Goal: Information Seeking & Learning: Learn about a topic

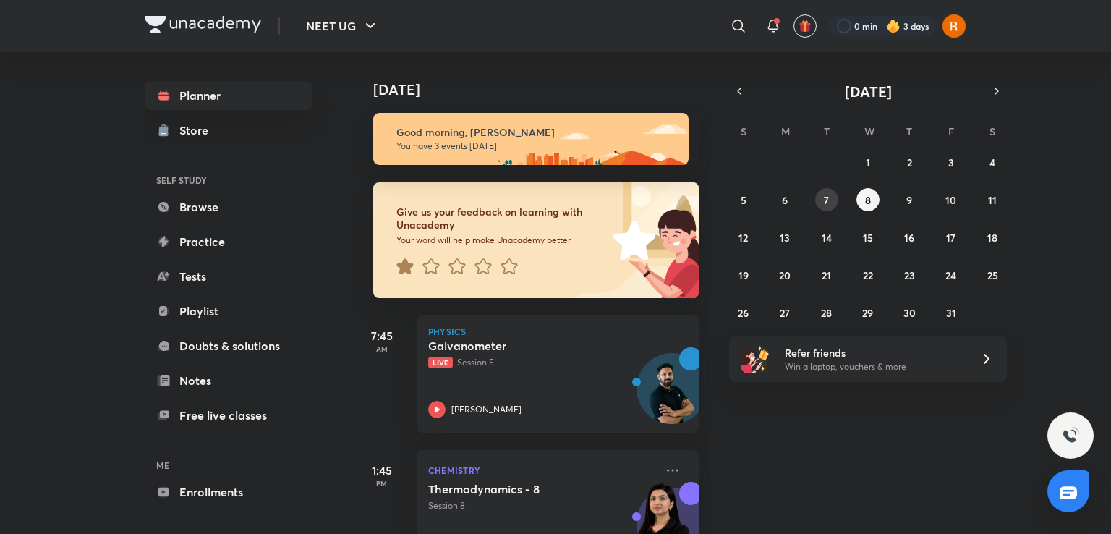
click at [826, 194] on abbr "7" at bounding box center [826, 200] width 5 height 14
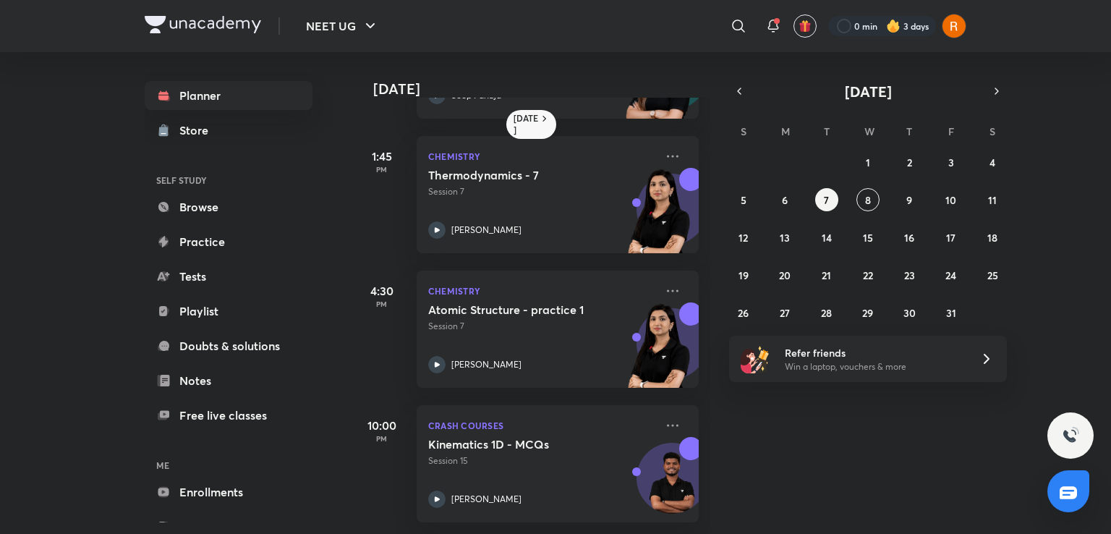
scroll to position [260, 0]
click at [570, 329] on div "Atomic Structure - practice 1 Session 7 Akansha Karnwal" at bounding box center [541, 337] width 227 height 71
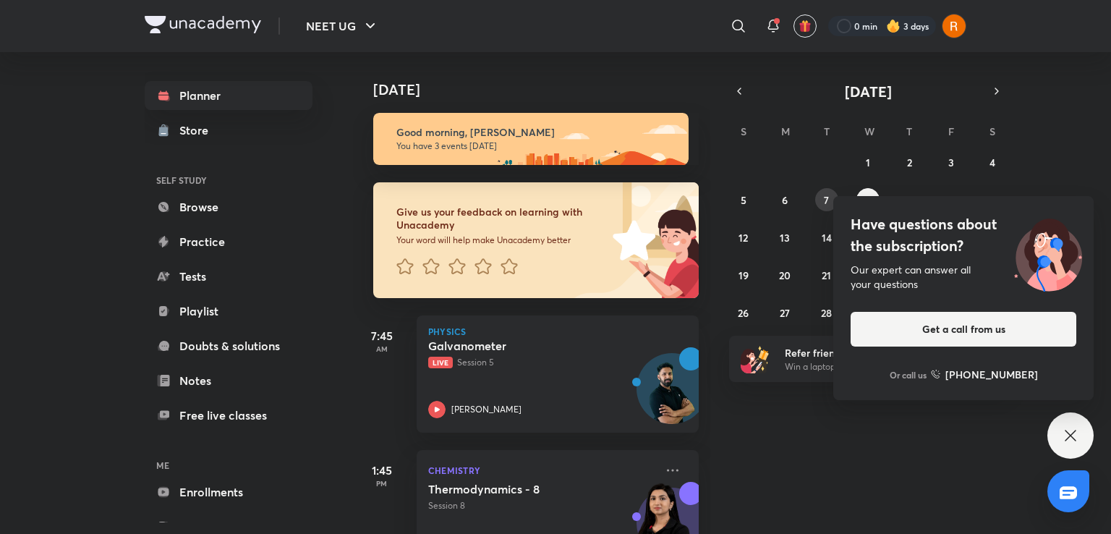
click at [827, 192] on button "7" at bounding box center [826, 199] width 23 height 23
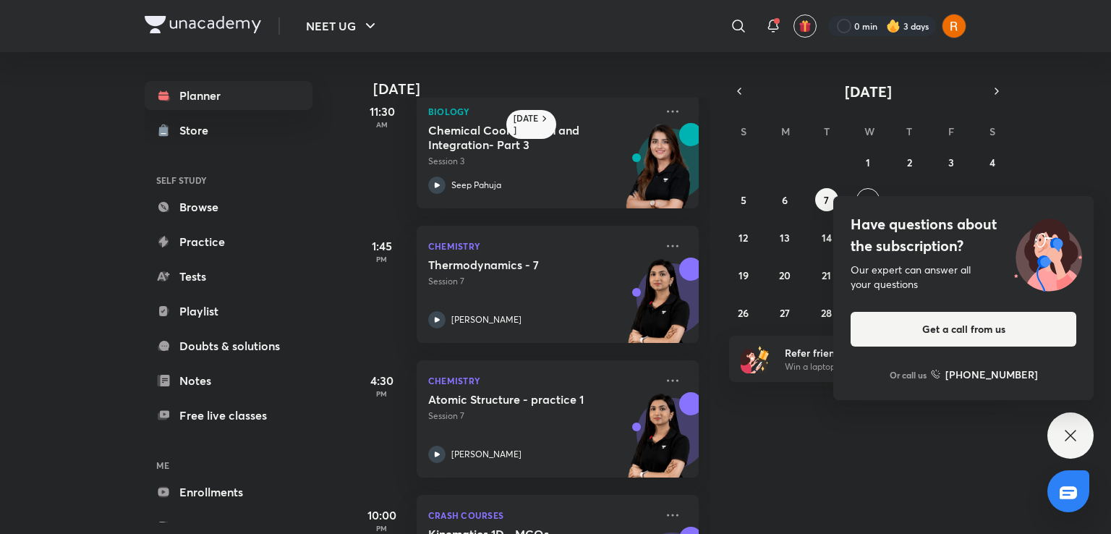
scroll to position [168, 0]
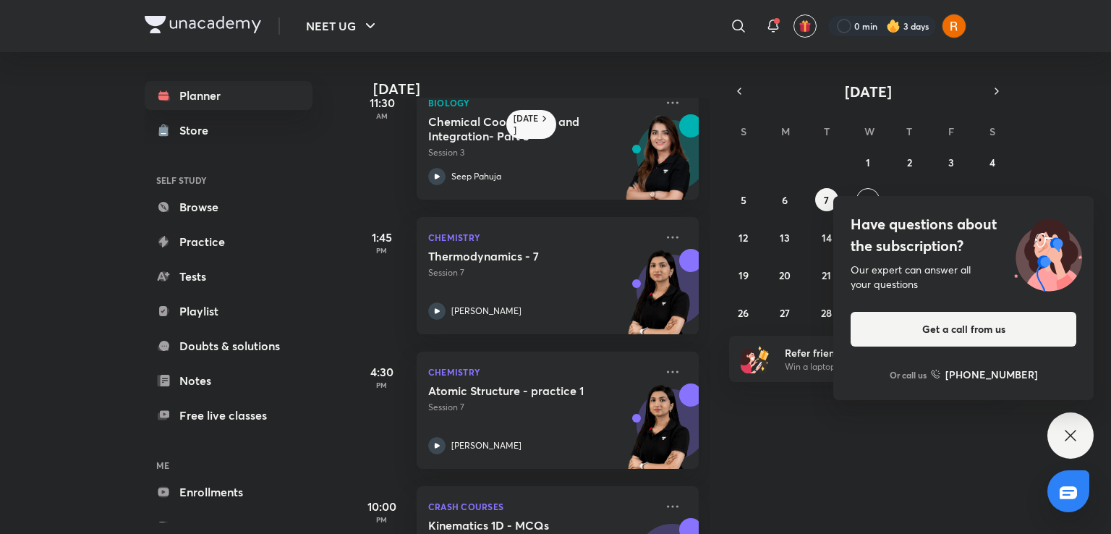
drag, startPoint x: 711, startPoint y: 315, endPoint x: 711, endPoint y: 334, distance: 18.8
click at [711, 334] on div "Yesterday 7:45 AM Physics Moving charges & Magnetism 4 Session 4 Anupam Upadhay…" at bounding box center [730, 293] width 755 height 482
click at [553, 293] on div "Thermodynamics - 7 Session 7 Akansha Karnwal" at bounding box center [541, 284] width 227 height 71
click at [552, 293] on div "Thermodynamics - 7 Session 7 Akansha Karnwal" at bounding box center [541, 284] width 227 height 71
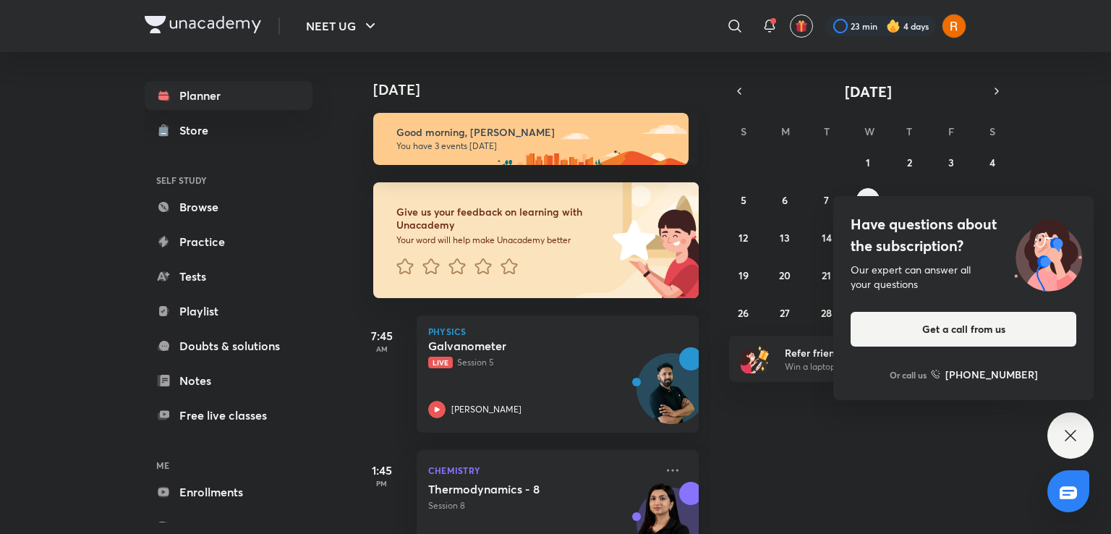
click at [1077, 437] on icon at bounding box center [1070, 435] width 17 height 17
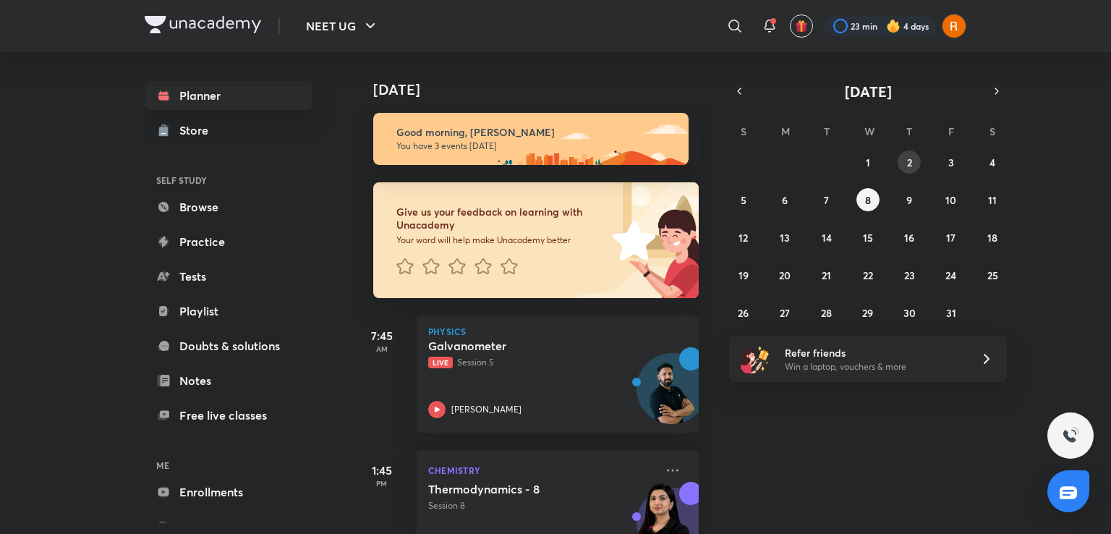
click at [915, 163] on button "2" at bounding box center [909, 162] width 23 height 23
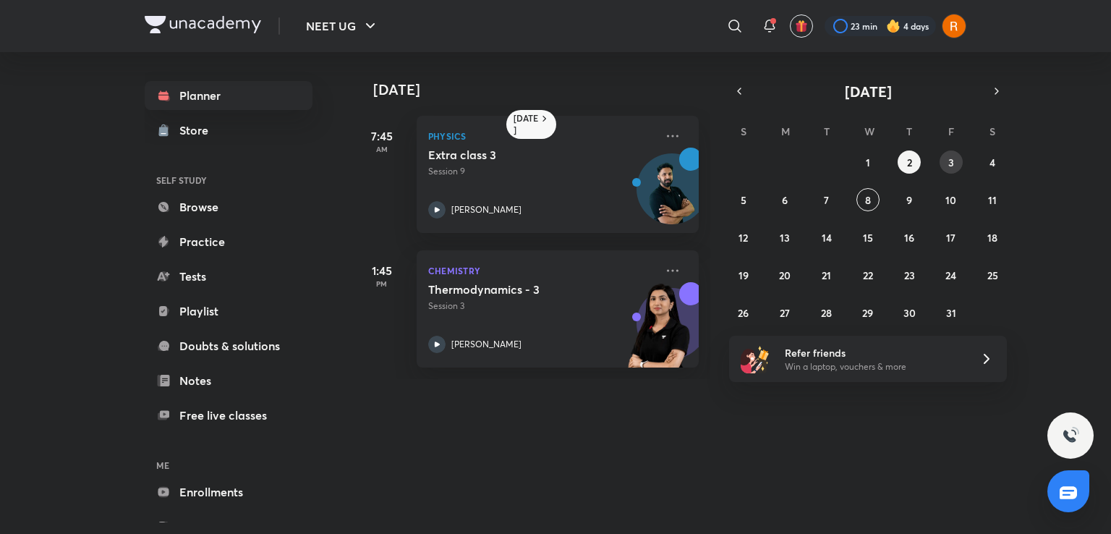
click at [947, 161] on button "3" at bounding box center [951, 162] width 23 height 23
click at [910, 163] on abbr "2" at bounding box center [909, 163] width 5 height 14
click at [861, 169] on button "1" at bounding box center [868, 162] width 23 height 23
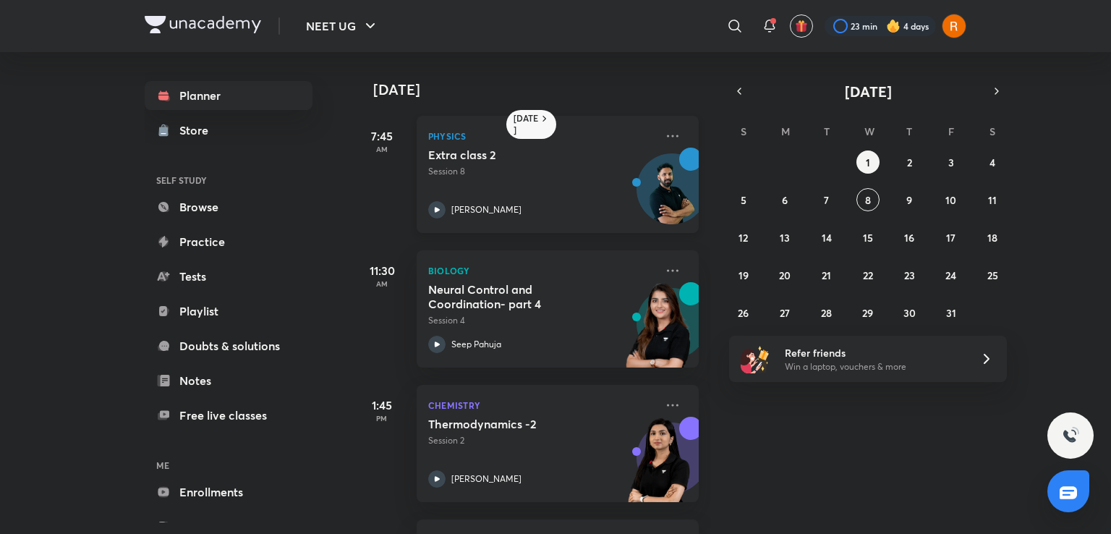
click at [439, 205] on icon at bounding box center [436, 209] width 17 height 17
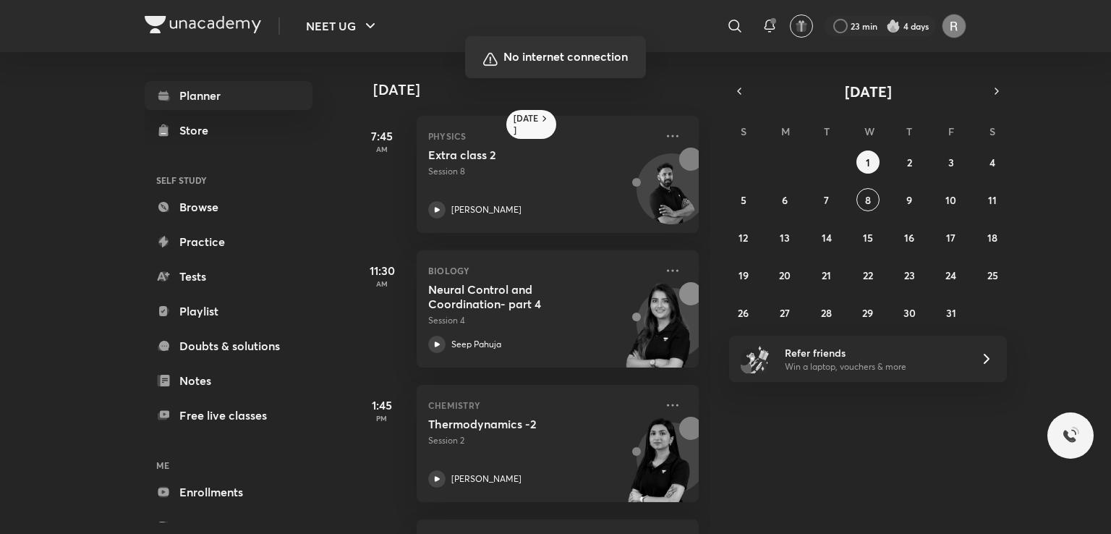
click at [931, 274] on div at bounding box center [555, 267] width 1111 height 534
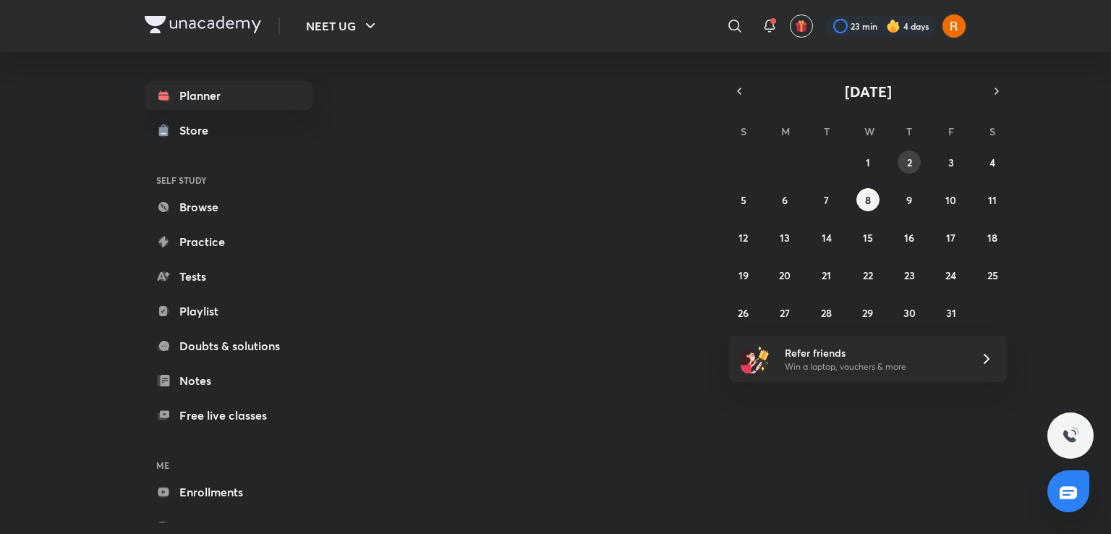
click at [910, 161] on abbr "2" at bounding box center [909, 163] width 5 height 14
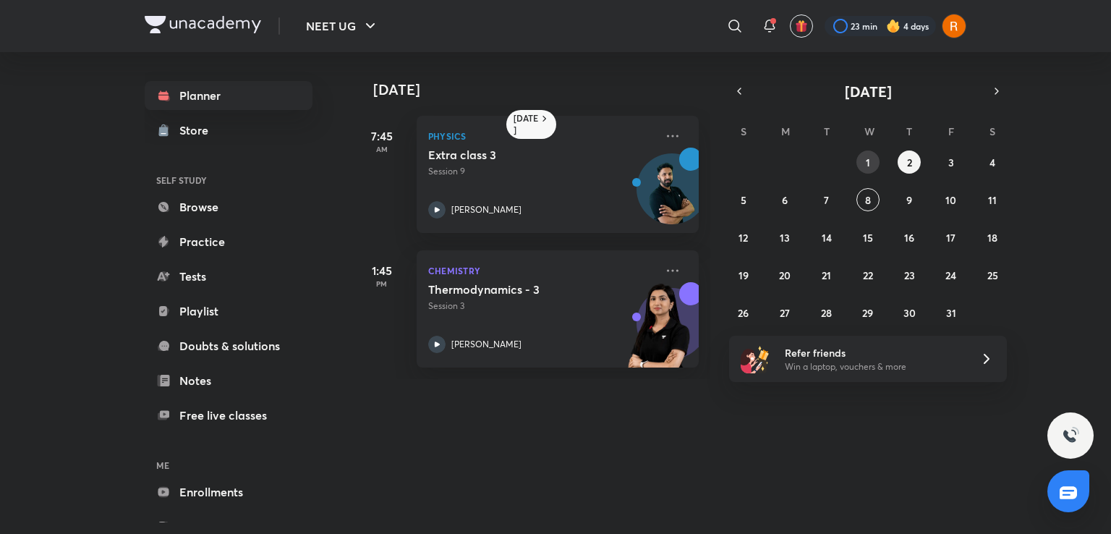
click at [870, 158] on abbr "1" at bounding box center [868, 163] width 4 height 14
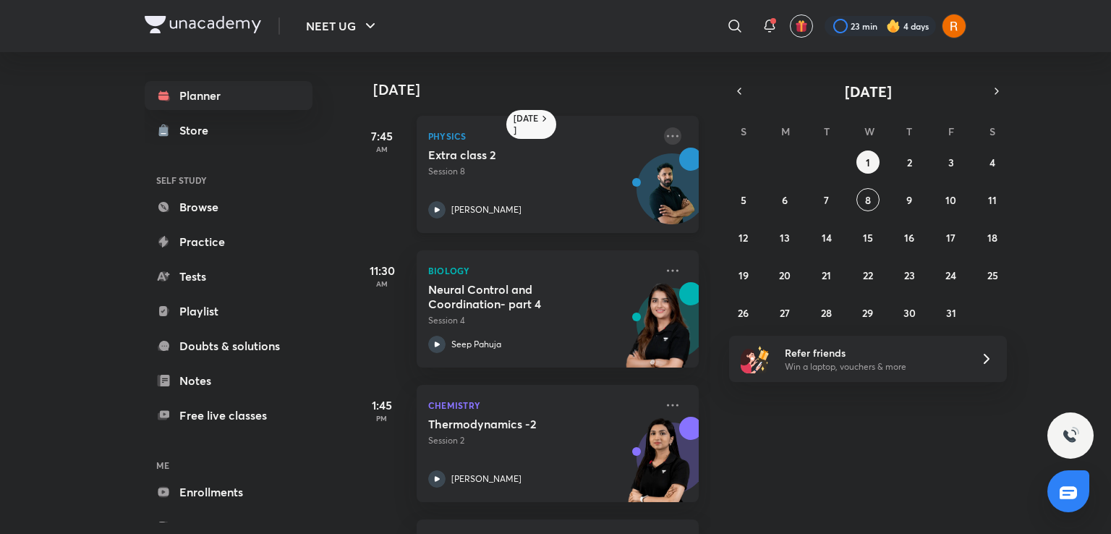
click at [664, 129] on icon at bounding box center [672, 135] width 17 height 17
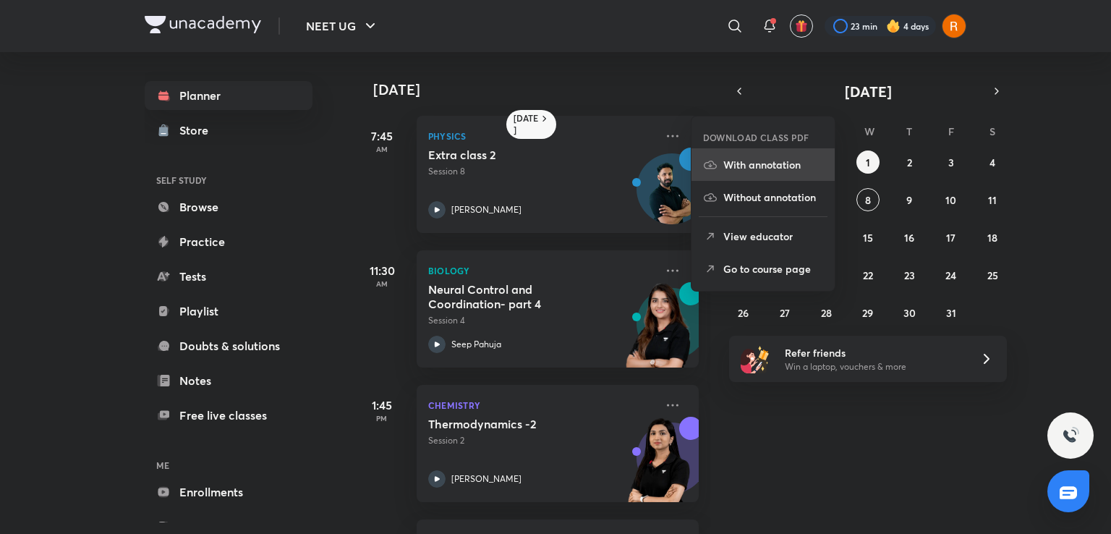
click at [735, 159] on p "With annotation" at bounding box center [774, 164] width 100 height 15
